Goal: Task Accomplishment & Management: Complete application form

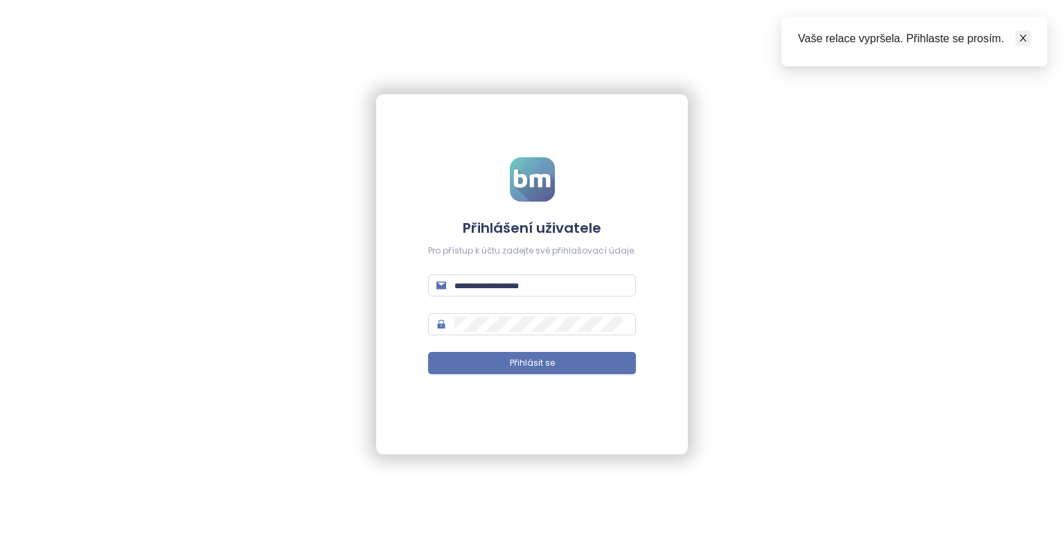
click at [1022, 39] on icon "close" at bounding box center [1022, 38] width 7 height 7
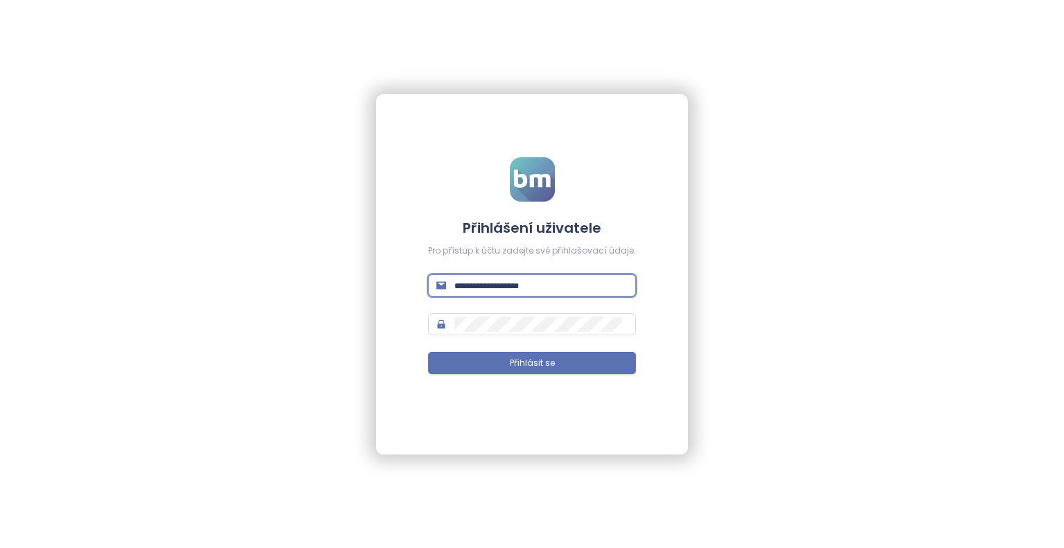
click at [515, 290] on input "text" at bounding box center [540, 285] width 173 height 15
click at [503, 280] on input "text" at bounding box center [540, 285] width 173 height 15
type input "**********"
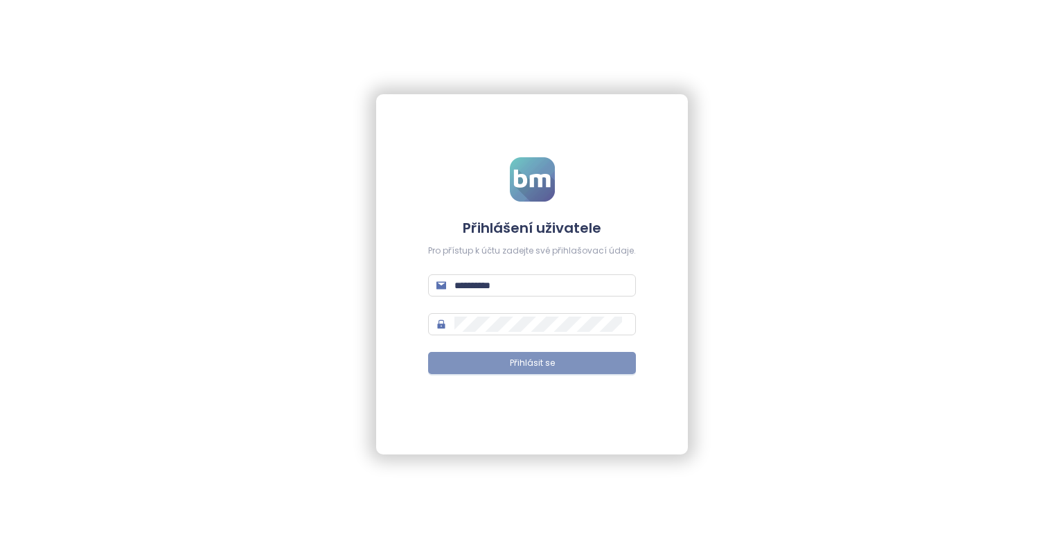
click at [554, 364] on button "Přihlásit se" at bounding box center [532, 363] width 208 height 22
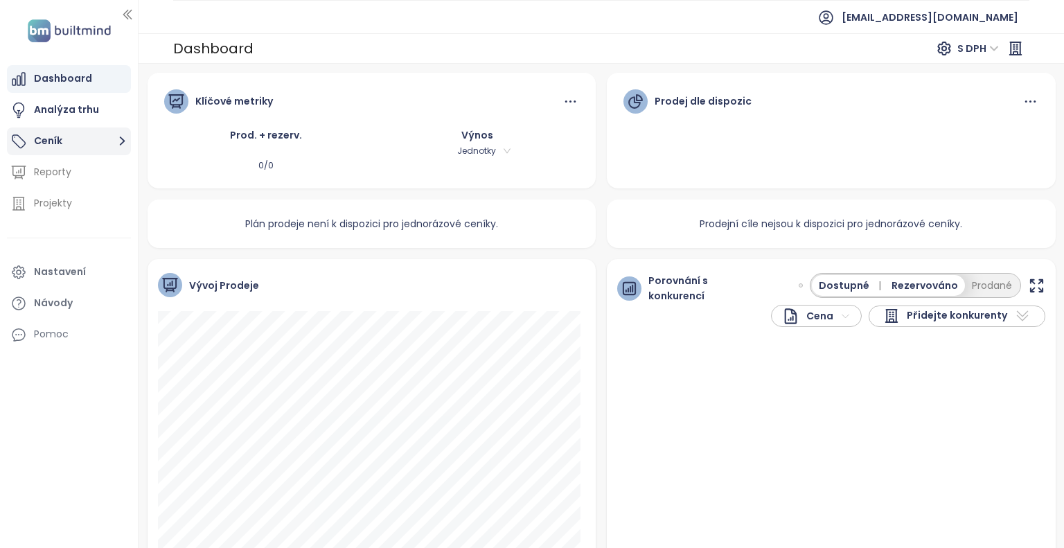
click at [85, 145] on button "Ceník" at bounding box center [69, 141] width 124 height 28
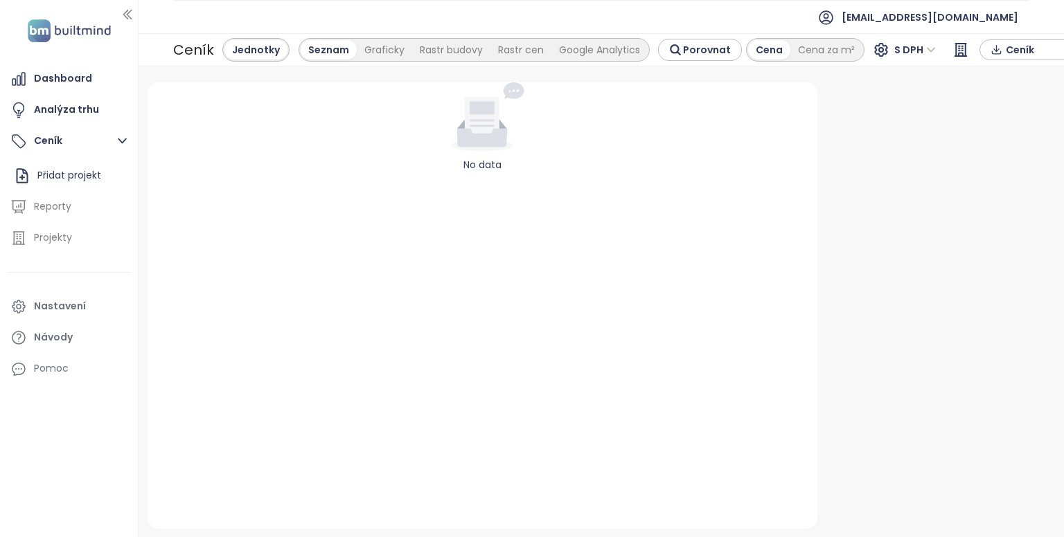
click at [477, 180] on div "No data" at bounding box center [483, 305] width 670 height 447
click at [333, 51] on div "Seznam" at bounding box center [329, 49] width 56 height 19
click at [1012, 51] on span "Ceník" at bounding box center [1050, 49] width 89 height 21
click at [1016, 73] on span "XLSX" at bounding box center [1025, 76] width 37 height 21
click at [1022, 96] on div "XLSX" at bounding box center [1042, 103] width 82 height 15
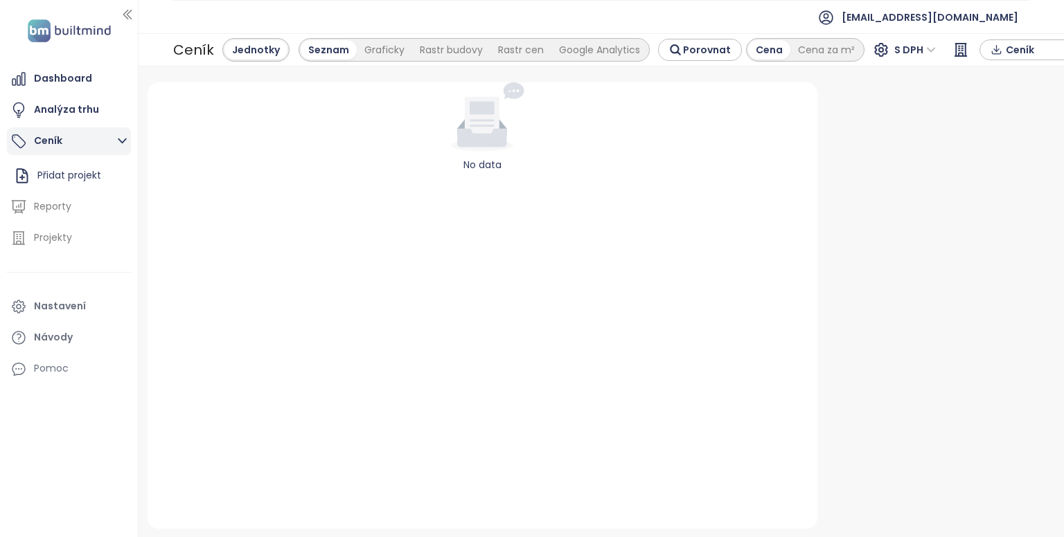
click at [125, 134] on icon "button" at bounding box center [122, 140] width 17 height 17
click at [91, 139] on button "Ceník" at bounding box center [69, 141] width 124 height 28
click at [91, 179] on div "Přidat projekt" at bounding box center [69, 175] width 64 height 17
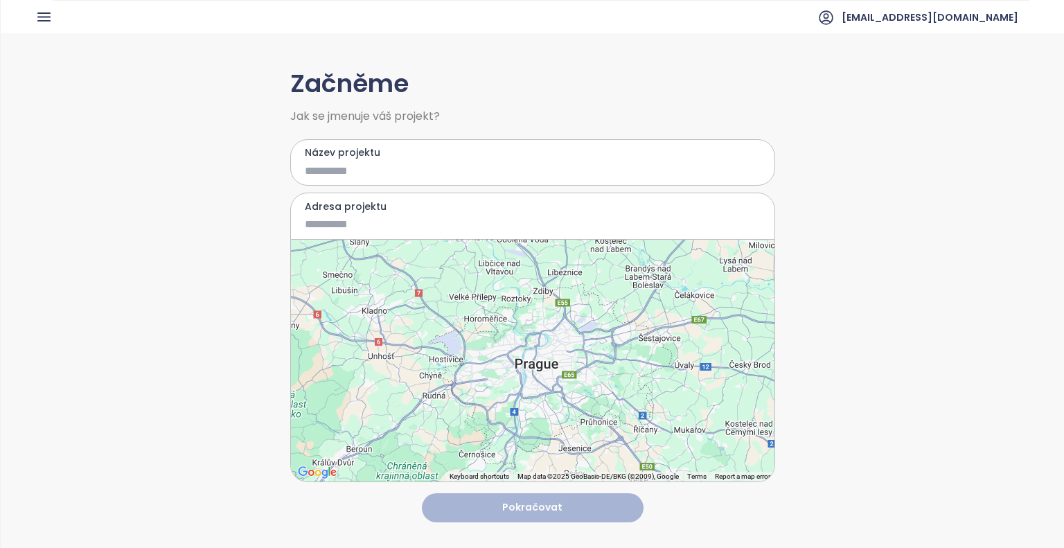
click at [344, 154] on label "Název projektu" at bounding box center [533, 152] width 456 height 15
click at [344, 162] on input "Název projektu" at bounding box center [523, 170] width 436 height 17
type input "*"
type input "*****"
click at [311, 222] on input "Adresa projektu" at bounding box center [523, 223] width 436 height 17
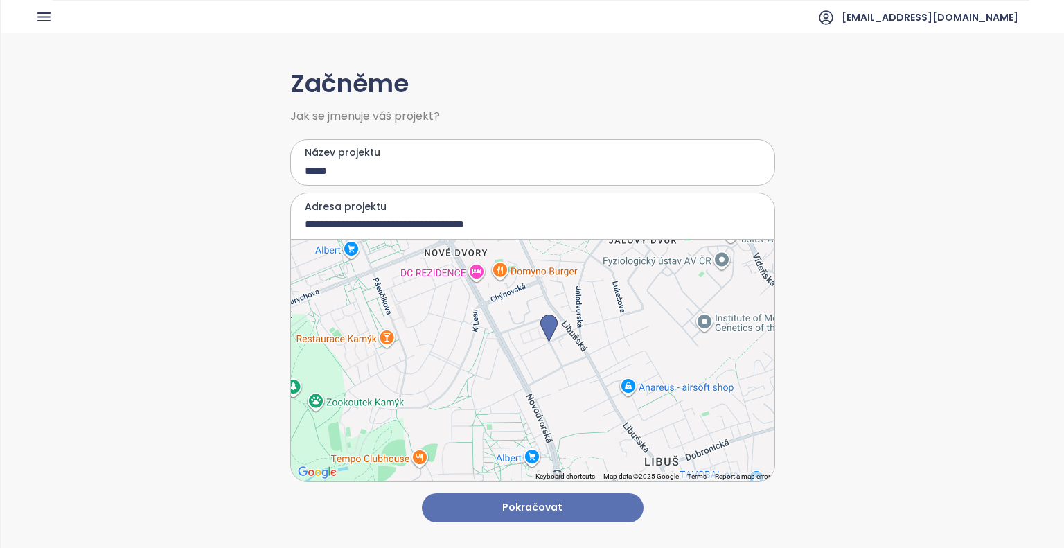
drag, startPoint x: 525, startPoint y: 375, endPoint x: 543, endPoint y: 355, distance: 27.0
click at [543, 355] on div at bounding box center [532, 361] width 483 height 242
click at [516, 348] on div at bounding box center [532, 361] width 483 height 242
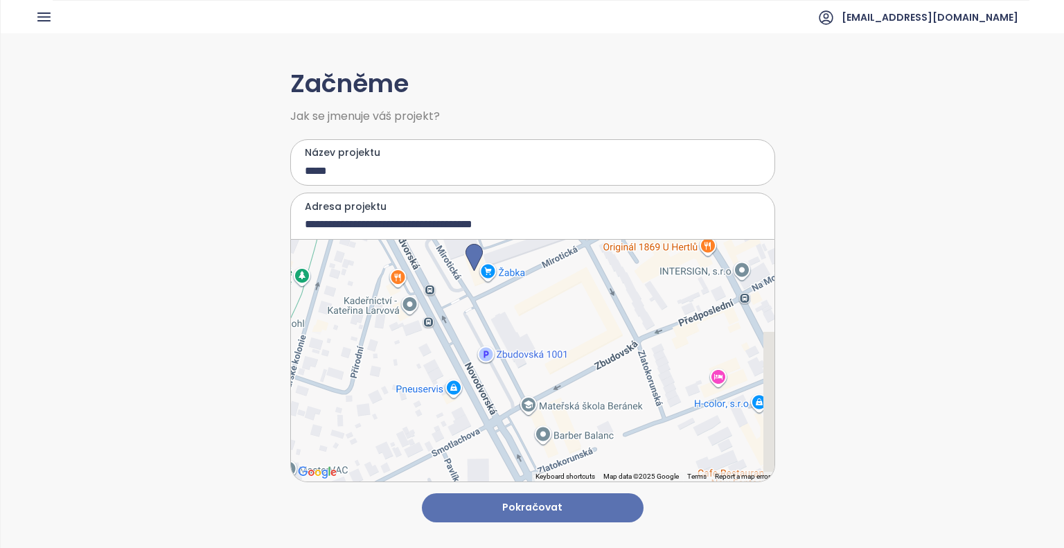
drag, startPoint x: 578, startPoint y: 378, endPoint x: 473, endPoint y: 304, distance: 128.2
click at [473, 304] on div at bounding box center [532, 361] width 483 height 242
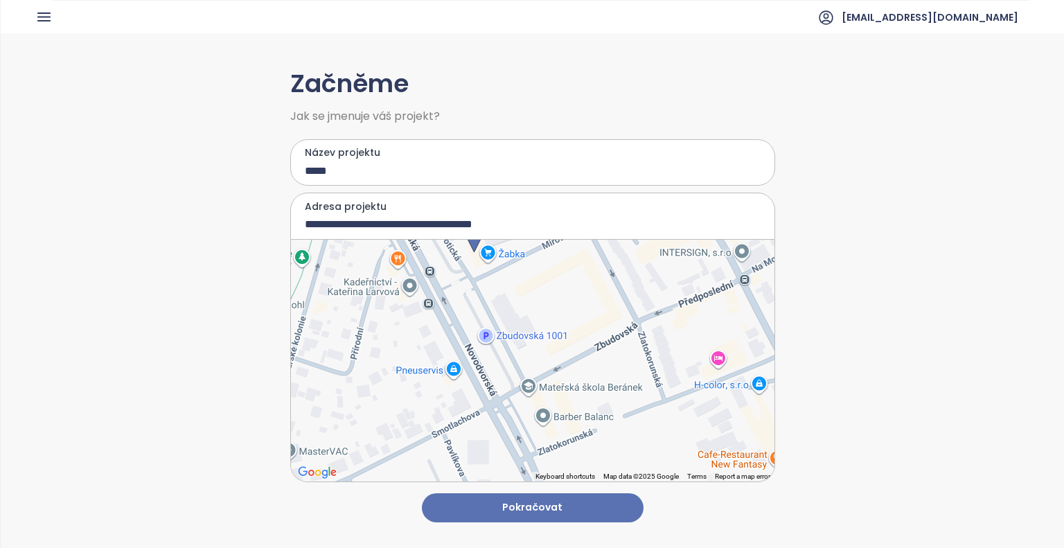
drag, startPoint x: 465, startPoint y: 254, endPoint x: 466, endPoint y: 237, distance: 17.3
click at [466, 237] on div "**********" at bounding box center [532, 337] width 485 height 289
click at [505, 332] on div at bounding box center [532, 361] width 483 height 242
type input "**********"
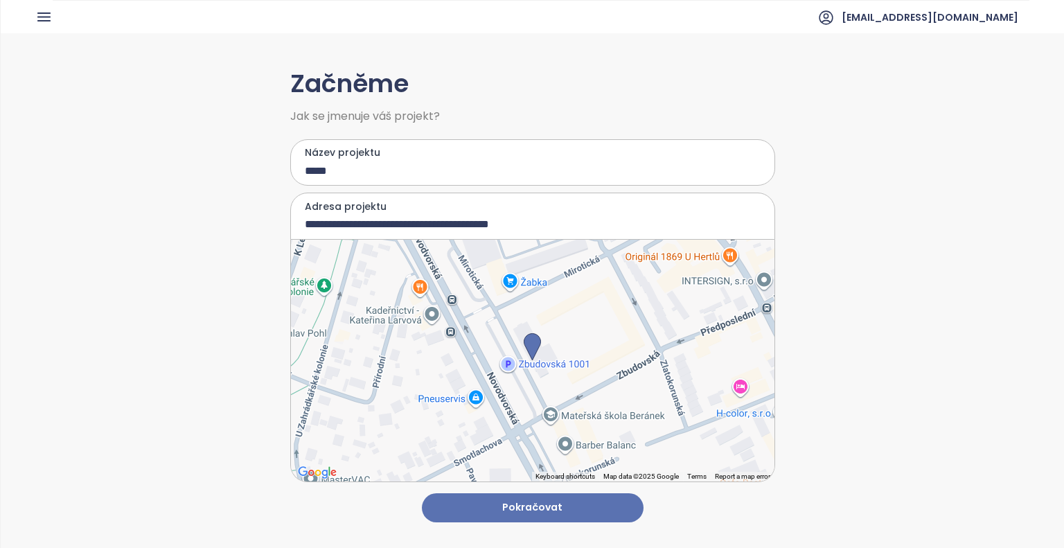
click at [562, 493] on button "Pokračovat" at bounding box center [533, 508] width 222 height 30
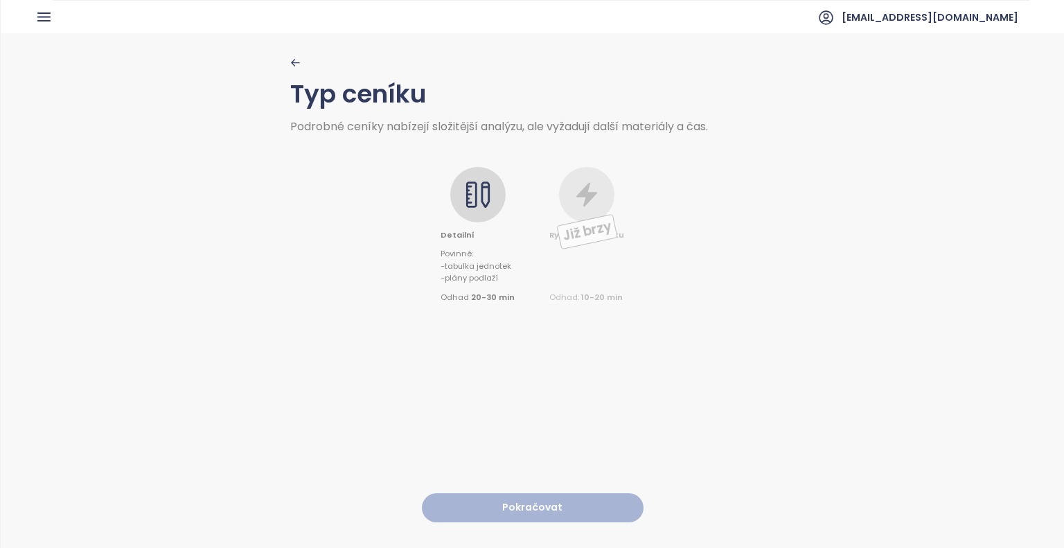
click at [472, 173] on div at bounding box center [477, 194] width 55 height 55
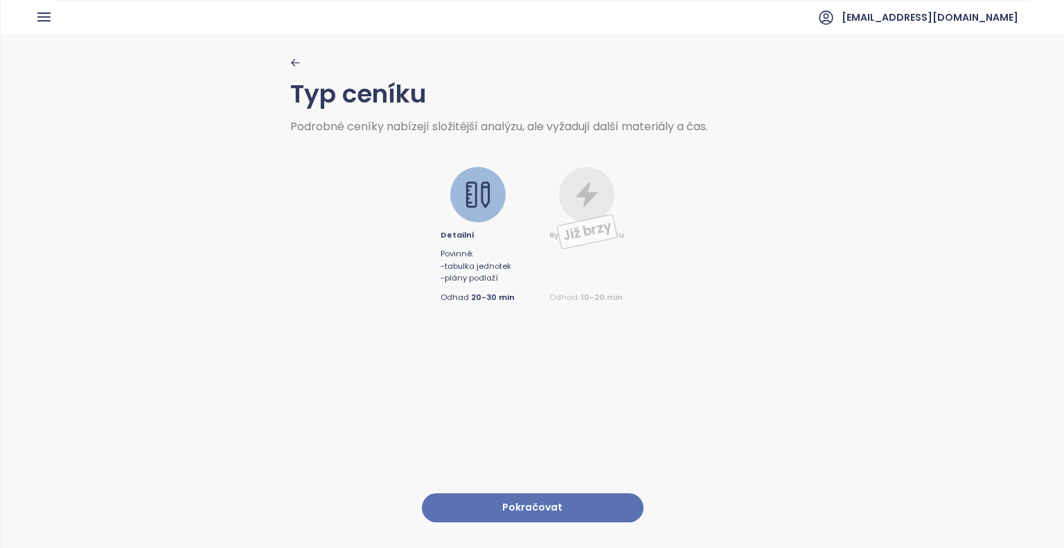
click at [546, 501] on button "Pokračovat" at bounding box center [533, 508] width 222 height 30
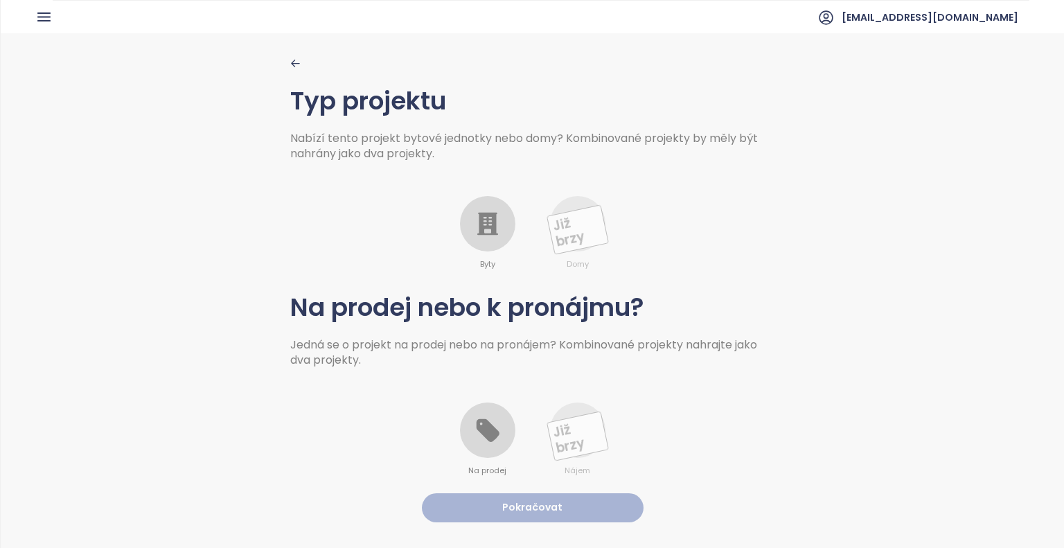
click at [485, 230] on icon at bounding box center [487, 224] width 21 height 23
click at [476, 447] on div at bounding box center [487, 429] width 55 height 55
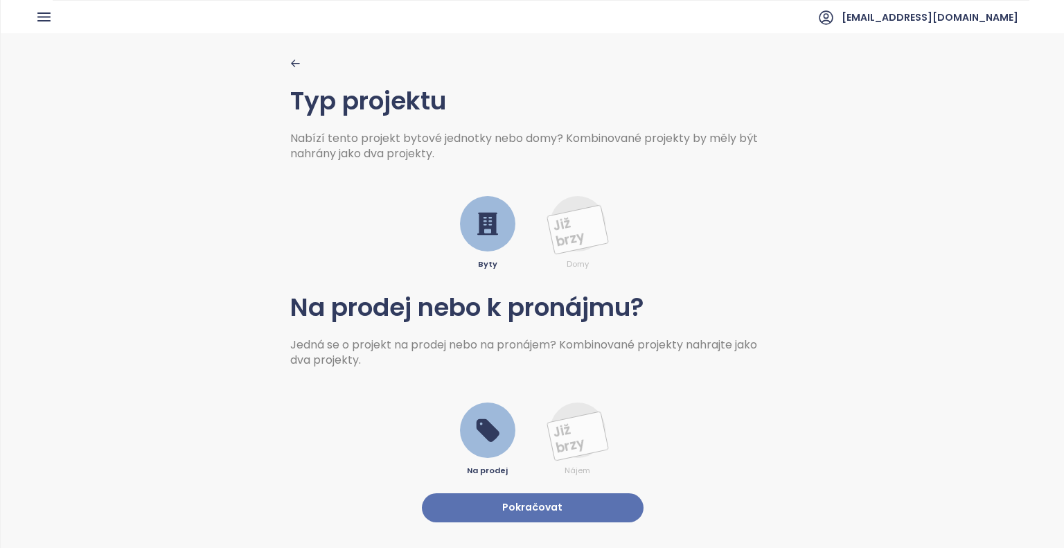
click at [528, 503] on button "Pokračovat" at bounding box center [533, 508] width 222 height 30
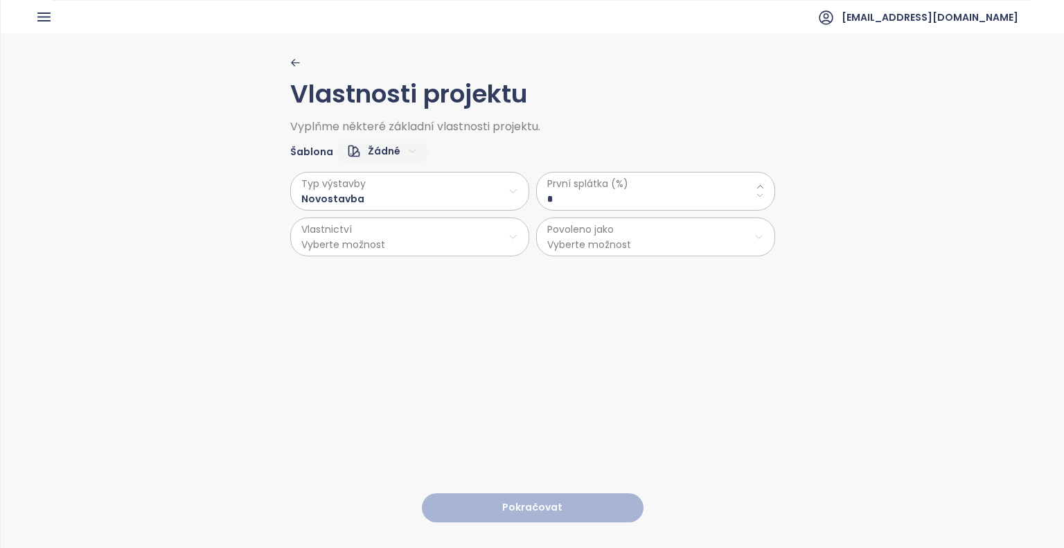
click at [474, 235] on html "Dashboard Analýza trhu Ceník Reporty Projekty Nastavení Návody Pomoc jrd@jrd.cz…" at bounding box center [532, 274] width 1064 height 548
click at [321, 269] on span "Osobní" at bounding box center [404, 269] width 231 height 19
click at [611, 188] on span "První splátka (%)" at bounding box center [655, 183] width 217 height 15
click at [757, 195] on icon at bounding box center [760, 195] width 6 height 3
click at [571, 197] on \(\%\) "*" at bounding box center [655, 198] width 217 height 15
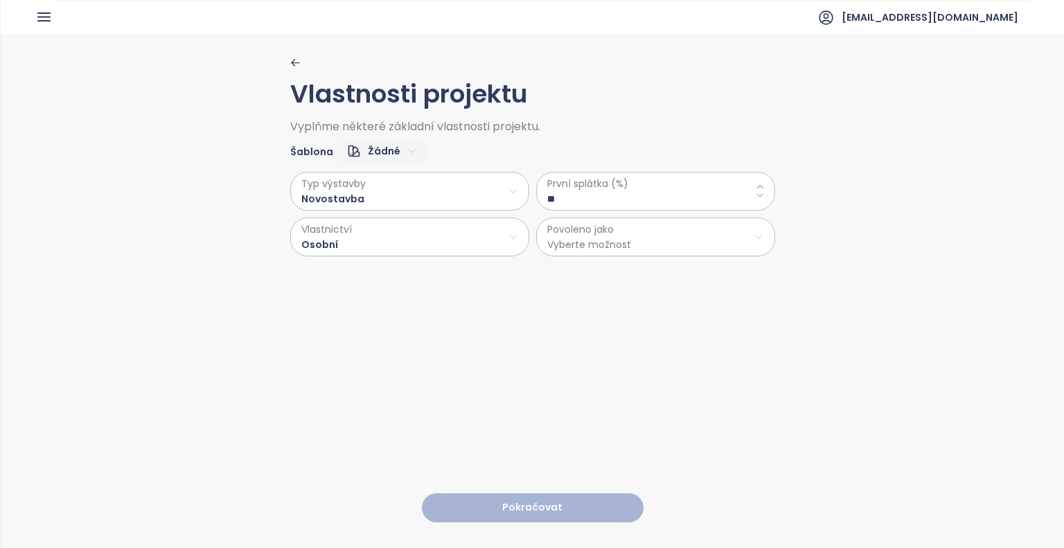
click at [642, 231] on html "Dashboard Analýza trhu Ceník Reporty Projekty Nastavení Návody Pomoc jrd@jrd.cz…" at bounding box center [532, 274] width 1064 height 548
click at [584, 269] on span "Byty" at bounding box center [650, 269] width 231 height 19
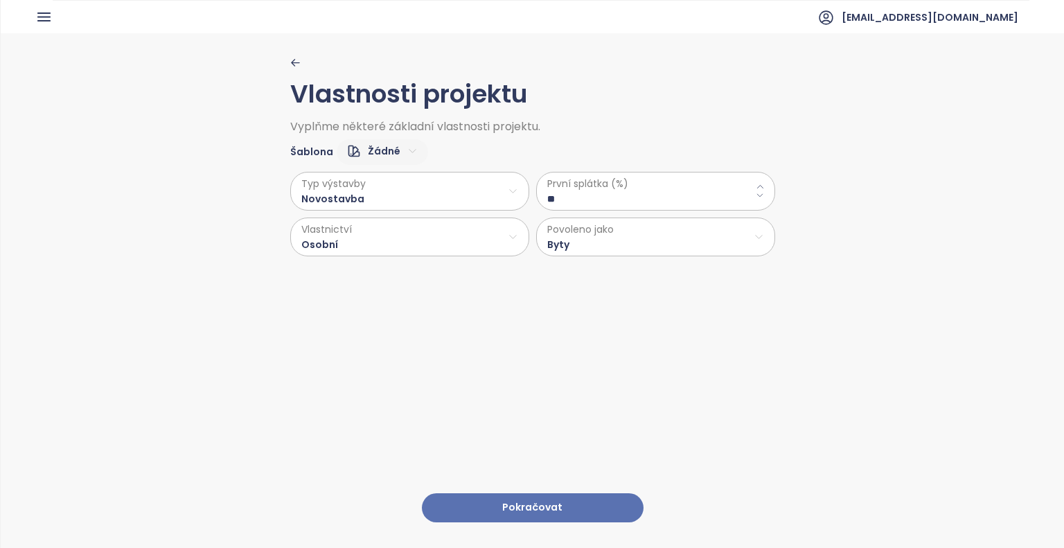
click at [402, 148] on html "Dashboard Analýza trhu Ceník Reporty Projekty Nastavení Návody Pomoc jrd@jrd.cz…" at bounding box center [532, 274] width 1064 height 548
click at [385, 201] on span "Výchozí" at bounding box center [375, 199] width 54 height 19
click at [401, 151] on html "Dashboard Analýza trhu Ceník Reporty Projekty Nastavení Návody Pomoc jrd@jrd.cz…" at bounding box center [532, 274] width 1064 height 548
click at [386, 175] on span "Žádné" at bounding box center [380, 180] width 58 height 19
type \(\%\) "*"
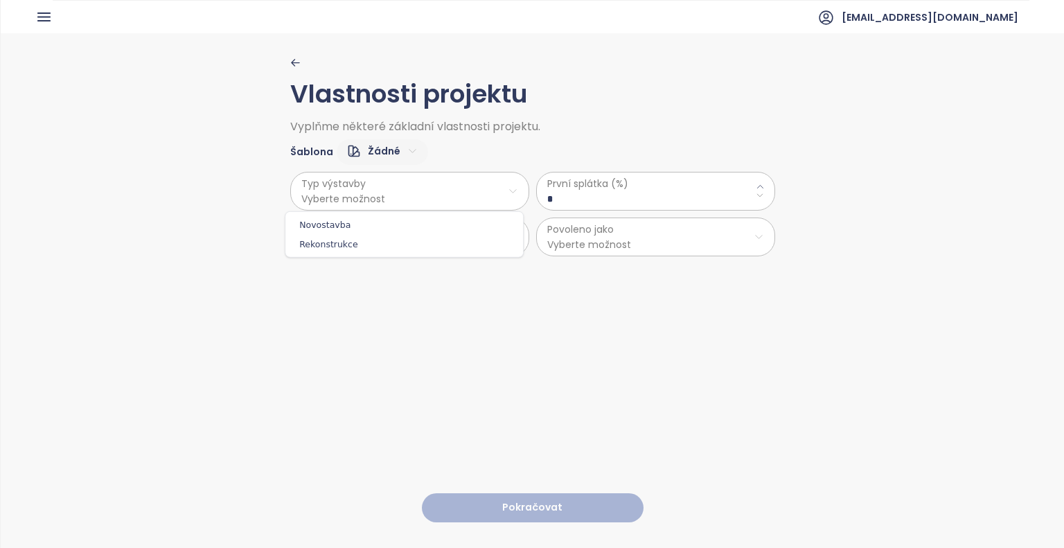
click at [374, 199] on html "Dashboard Analýza trhu Ceník Reporty Projekty Nastavení Návody Pomoc jrd@jrd.cz…" at bounding box center [532, 274] width 1064 height 548
click at [334, 224] on span "Novostavba" at bounding box center [404, 224] width 231 height 19
click at [336, 238] on html "Dashboard Analýza trhu Ceník Reporty Projekty Nastavení Návody Pomoc jrd@jrd.cz…" at bounding box center [532, 274] width 1064 height 548
click at [334, 272] on span "Osobní" at bounding box center [404, 269] width 231 height 19
click at [587, 196] on \(\%\) "*" at bounding box center [655, 198] width 217 height 15
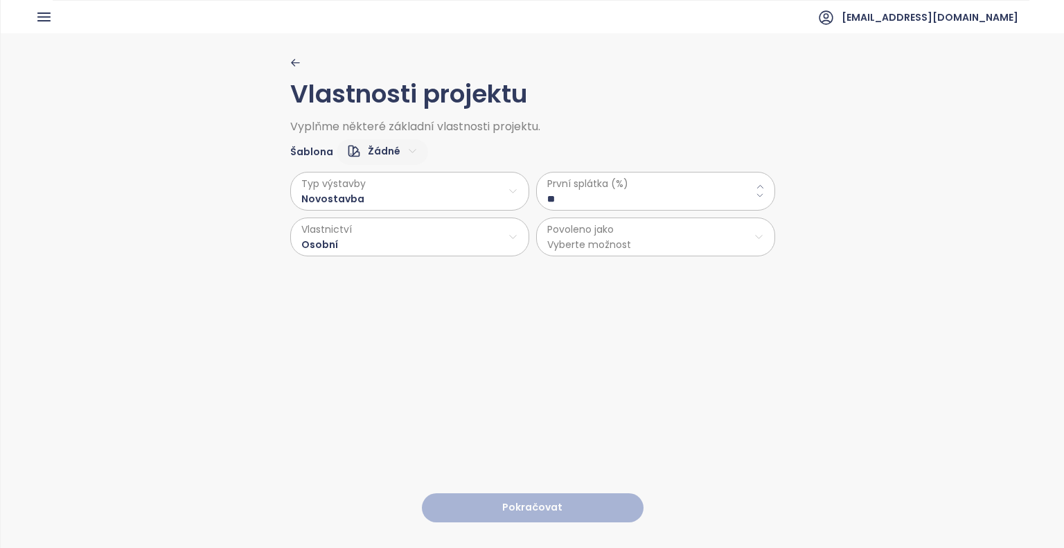
type \(\%\) "**"
click at [593, 238] on html "Dashboard Analýza trhu Ceník Reporty Projekty Nastavení Návody Pomoc jrd@jrd.cz…" at bounding box center [532, 274] width 1064 height 548
click at [594, 274] on span "Byty" at bounding box center [650, 269] width 231 height 19
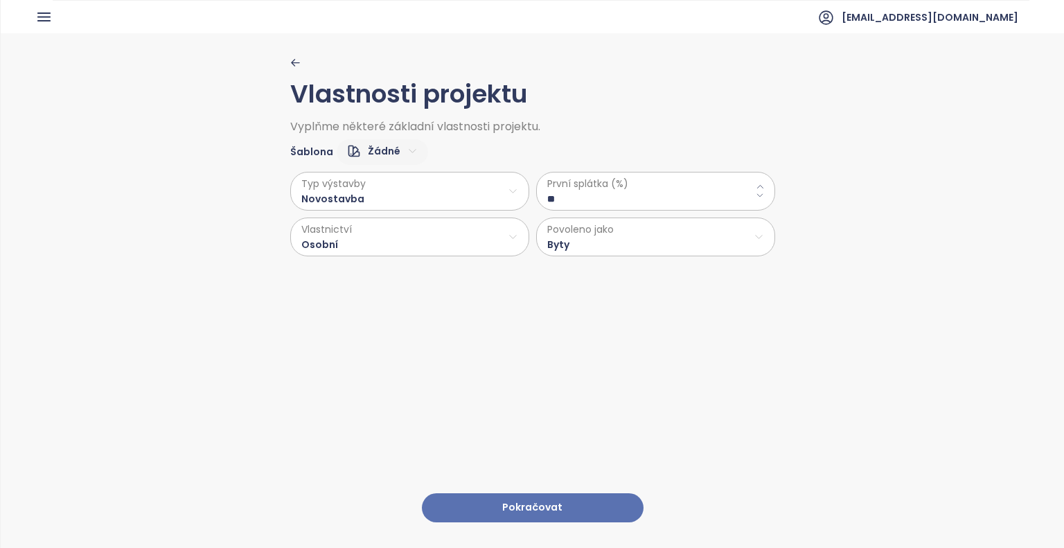
click at [568, 503] on button "Pokračovat" at bounding box center [533, 508] width 222 height 30
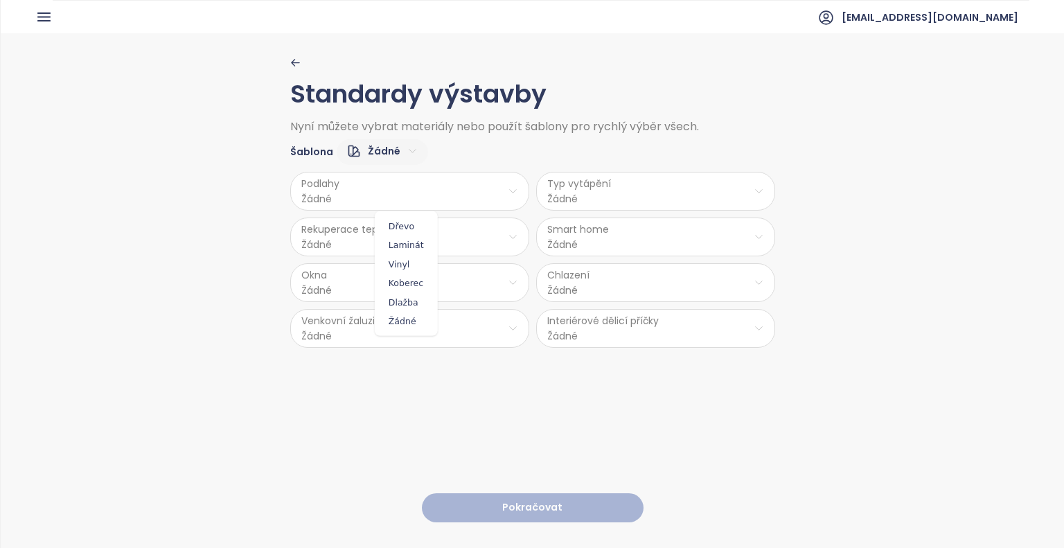
click at [399, 196] on html "Dashboard Analýza trhu Ceník Reporty Projekty Nastavení Návody Pomoc jrd@jrd.cz…" at bounding box center [532, 274] width 1064 height 548
click at [414, 267] on span "Vinyl" at bounding box center [406, 263] width 56 height 19
click at [393, 240] on html "Dashboard Analýza trhu Ceník Reporty Projekty Nastavení Návody Pomoc jrd@jrd.cz…" at bounding box center [532, 274] width 1064 height 548
click at [355, 287] on html "Dashboard Analýza trhu Ceník Reporty Projekty Nastavení Návody Pomoc jrd@jrd.cz…" at bounding box center [532, 274] width 1064 height 548
click at [338, 234] on html "Dashboard Analýza trhu Ceník Reporty Projekty Nastavení Návody Pomoc jrd@jrd.cz…" at bounding box center [532, 274] width 1064 height 548
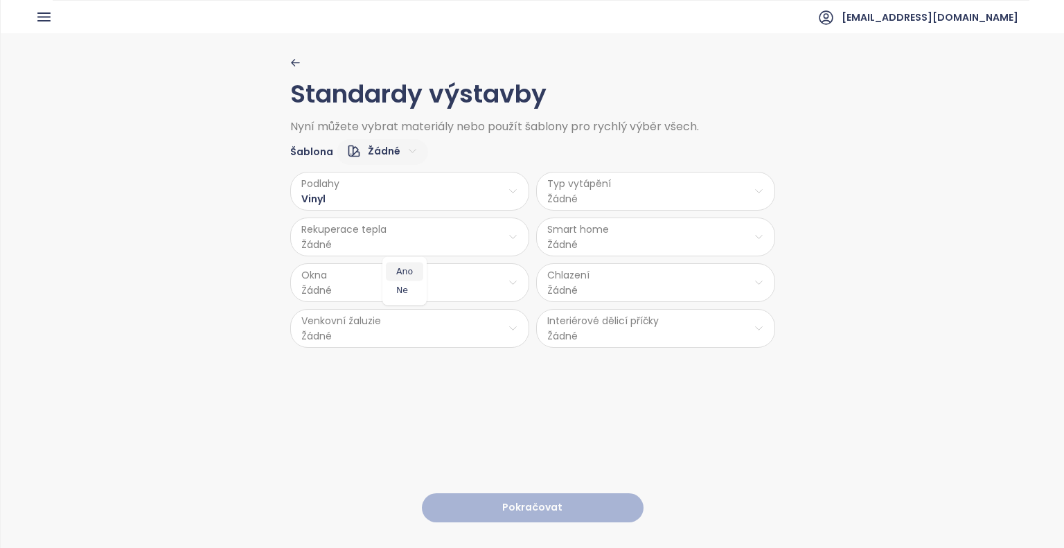
click at [398, 268] on span "Ano" at bounding box center [404, 271] width 37 height 19
click at [379, 282] on html "Dashboard Analýza trhu Ceník Reporty Projekty Nastavení Návody Pomoc jrd@jrd.cz…" at bounding box center [532, 274] width 1064 height 548
click at [416, 394] on span "PVC" at bounding box center [407, 393] width 73 height 19
click at [352, 321] on html "Dashboard Analýza trhu Ceník Reporty Projekty Nastavení Návody Pomoc jrd@jrd.cz…" at bounding box center [532, 274] width 1064 height 548
click at [402, 361] on span "Ano" at bounding box center [406, 361] width 57 height 19
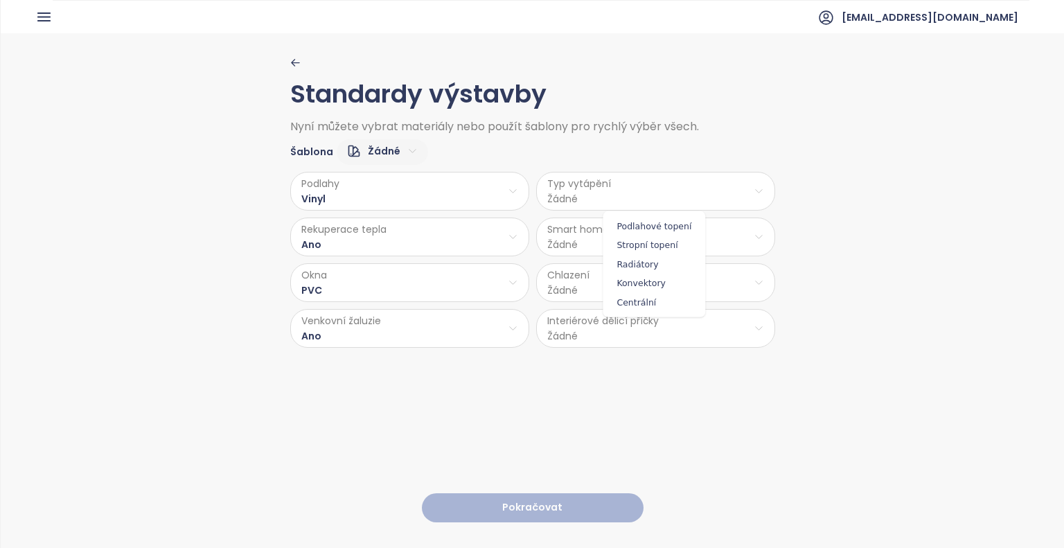
click at [670, 195] on html "Dashboard Analýza trhu Ceník Reporty Projekty Nastavení Návody Pomoc jrd@jrd.cz…" at bounding box center [532, 274] width 1064 height 548
click at [654, 266] on span "Radiátory" at bounding box center [654, 263] width 96 height 19
click at [607, 193] on html "Dashboard Analýza trhu Ceník Reporty Projekty Nastavení Návody Pomoc jrd@jrd.cz…" at bounding box center [532, 274] width 1064 height 548
click at [657, 246] on span "Stropní topení" at bounding box center [654, 244] width 96 height 19
click at [580, 244] on html "Dashboard Analýza trhu Ceník Reporty Projekty Nastavení Návody Pomoc jrd@jrd.cz…" at bounding box center [532, 274] width 1064 height 548
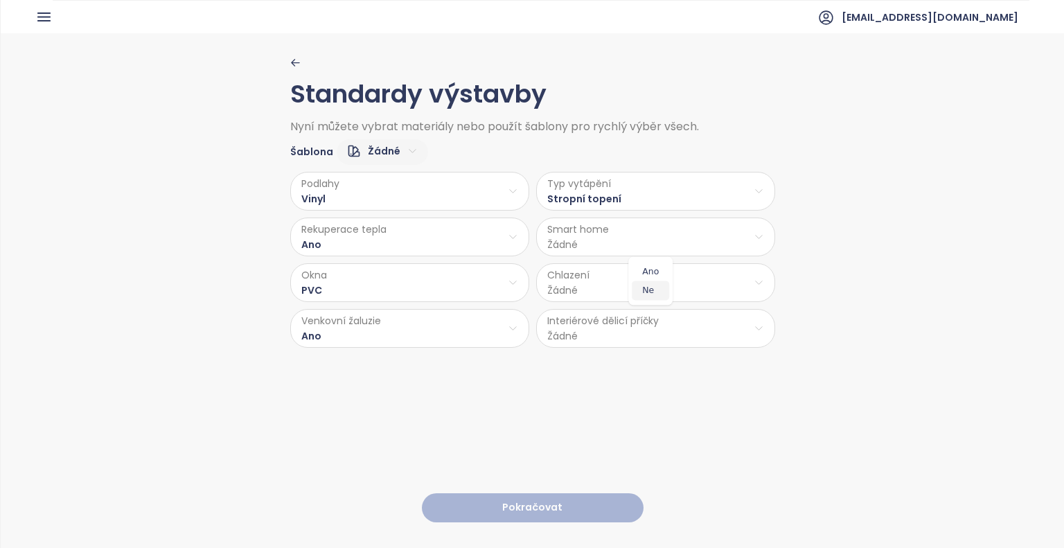
click at [659, 287] on span "Ne" at bounding box center [650, 289] width 37 height 19
click at [609, 289] on html "Dashboard Analýza trhu Ceník Reporty Projekty Nastavení Návody Pomoc jrd@jrd.cz…" at bounding box center [532, 274] width 1064 height 548
click at [649, 361] on span "Stropní chlazení" at bounding box center [656, 355] width 116 height 19
click at [627, 288] on html "Dashboard Analýza trhu Ceník Reporty Projekty Nastavení Návody Pomoc jrd@jrd.cz…" at bounding box center [532, 274] width 1064 height 548
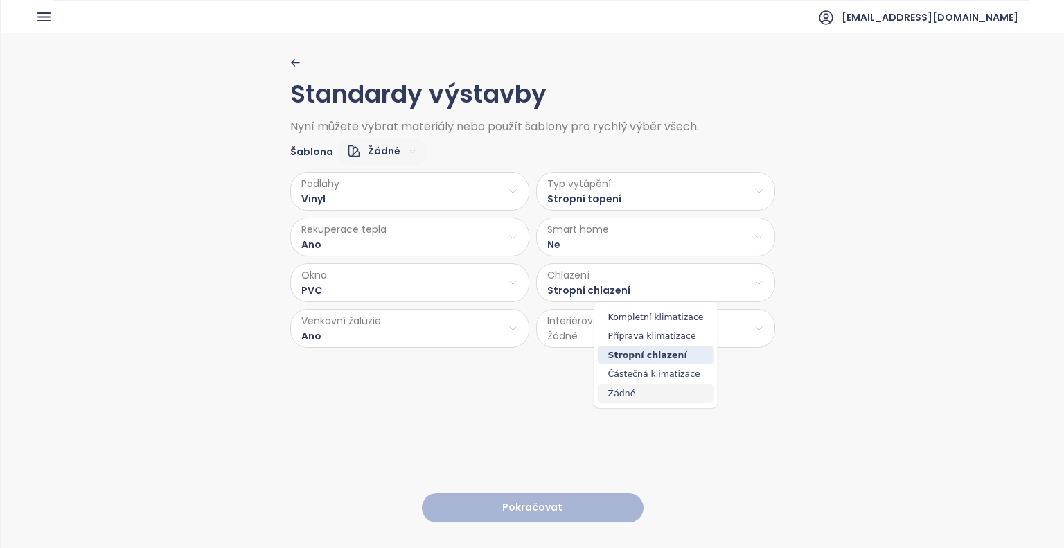
click at [650, 391] on span "Žádné" at bounding box center [656, 393] width 116 height 19
click at [618, 330] on html "Dashboard Analýza trhu Ceník Reporty Projekty Nastavení Návody Pomoc jrd@jrd.cz…" at bounding box center [532, 274] width 1064 height 548
click at [662, 366] on span "Cihla" at bounding box center [652, 361] width 73 height 19
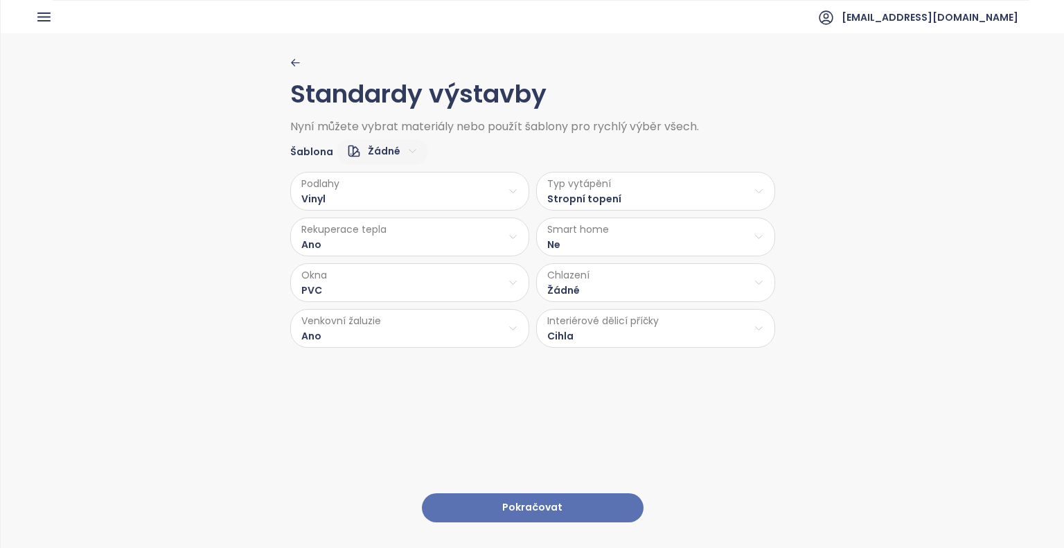
click at [650, 336] on html "Dashboard Analýza trhu Ceník Reporty Projekty Nastavení Návody Pomoc jrd@jrd.cz…" at bounding box center [532, 274] width 1064 height 548
click at [602, 434] on html "Dashboard Analýza trhu Ceník Reporty Projekty Nastavení Návody Pomoc jrd@jrd.cz…" at bounding box center [532, 274] width 1064 height 548
click at [600, 494] on button "Pokračovat" at bounding box center [533, 508] width 222 height 30
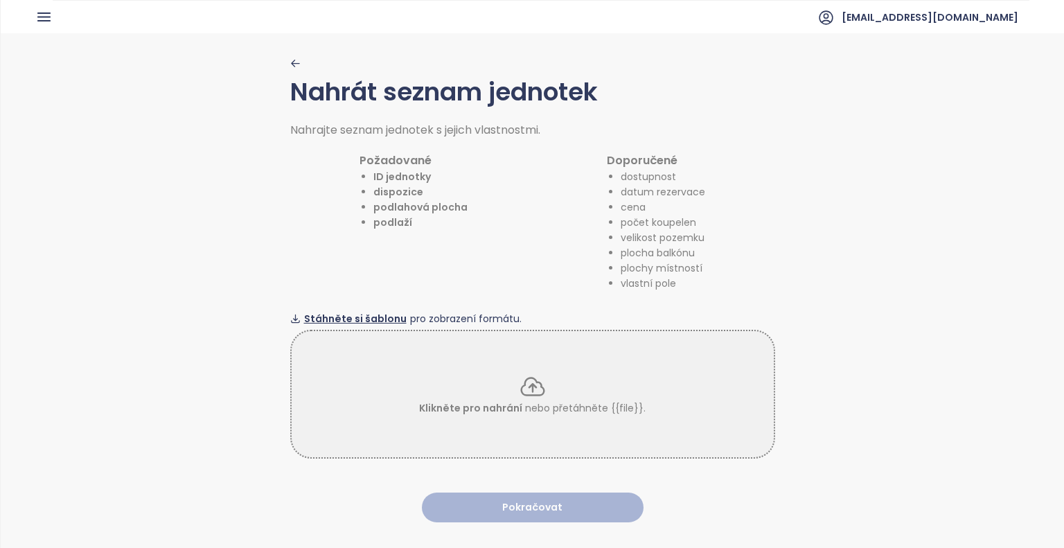
click at [362, 311] on span "Stáhněte si šablonu" at bounding box center [355, 318] width 102 height 15
